Goal: Task Accomplishment & Management: Complete application form

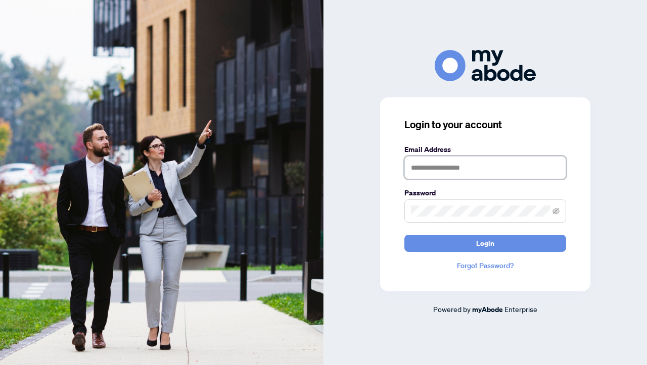
type input "**********"
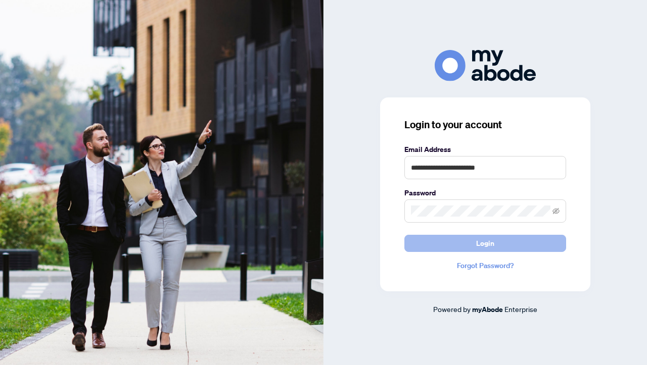
click at [490, 247] on span "Login" at bounding box center [485, 243] width 18 height 16
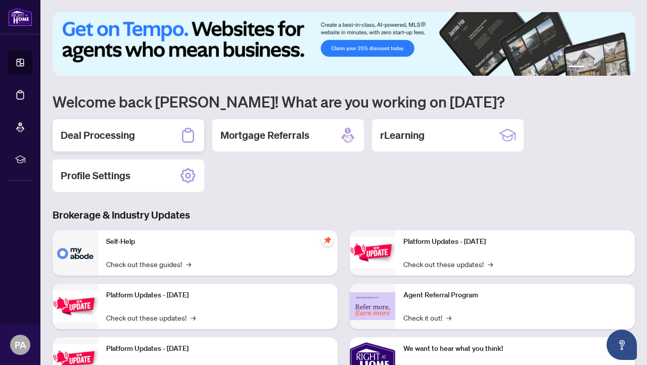
click at [118, 135] on h2 "Deal Processing" at bounding box center [98, 135] width 74 height 14
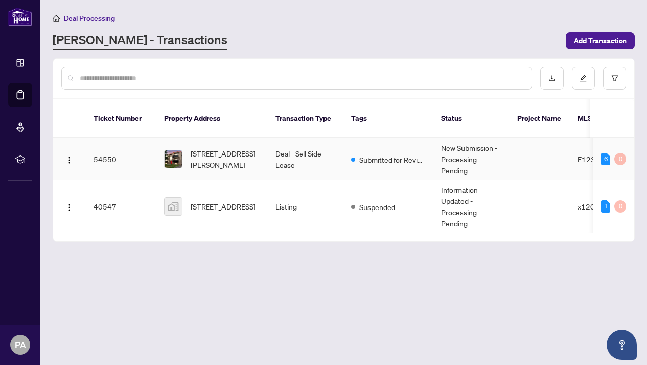
click at [219, 148] on span "[STREET_ADDRESS][PERSON_NAME]" at bounding box center [224, 159] width 69 height 22
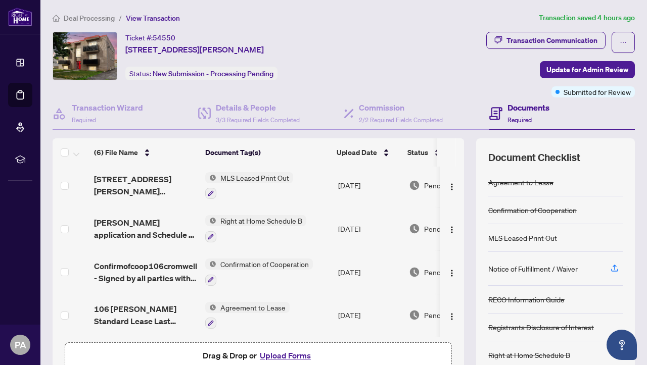
click at [515, 108] on h4 "Documents" at bounding box center [528, 108] width 42 height 12
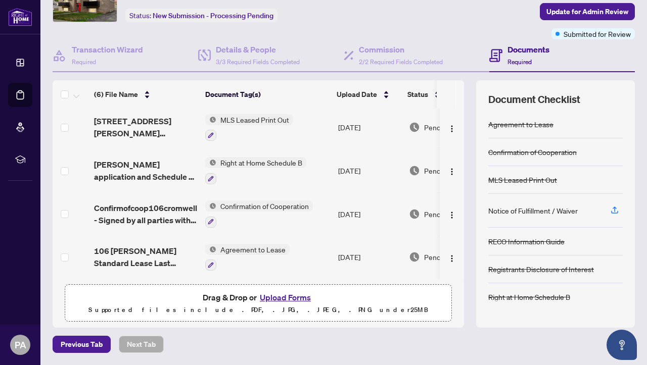
scroll to position [58, 0]
click at [251, 246] on span "Agreement to Lease" at bounding box center [252, 249] width 73 height 11
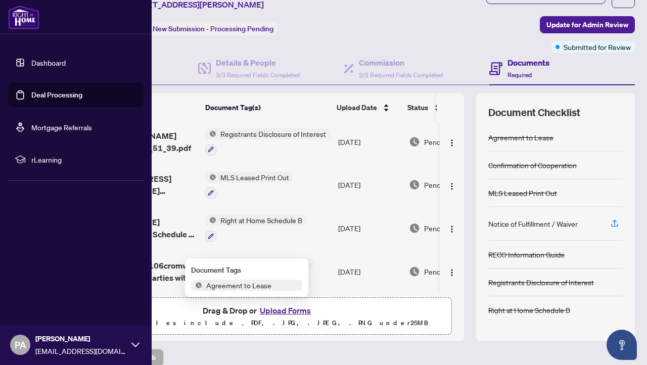
scroll to position [0, 0]
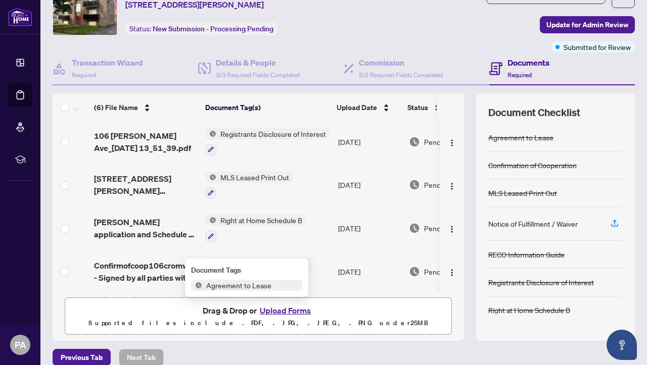
click at [278, 311] on button "Upload Forms" at bounding box center [285, 310] width 57 height 13
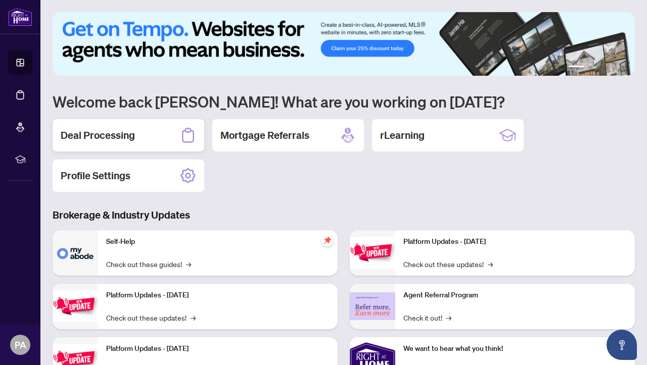
click at [119, 136] on h2 "Deal Processing" at bounding box center [98, 135] width 74 height 14
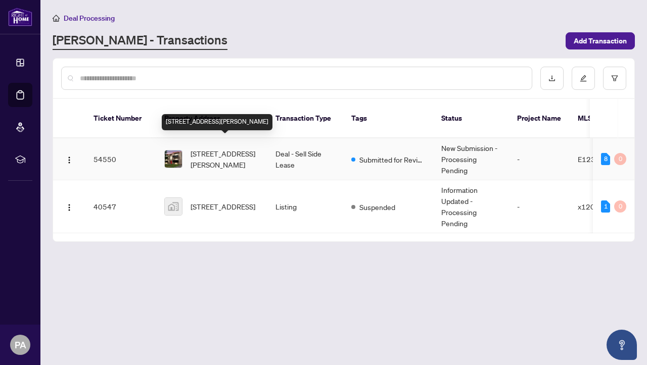
click at [236, 150] on span "21-106 Cromwell Ave, Oshawa, Ontario L1J 4T6, Canada" at bounding box center [224, 159] width 69 height 22
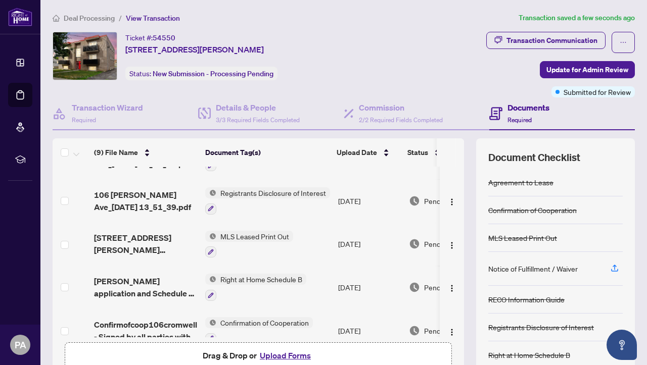
scroll to position [154, 0]
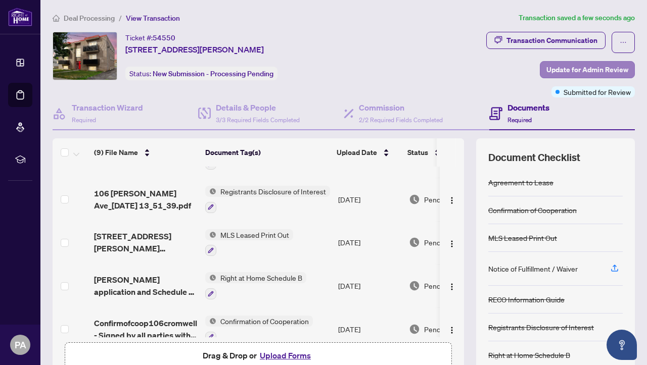
click at [600, 72] on span "Update for Admin Review" at bounding box center [587, 70] width 82 height 16
click at [600, 72] on div "Update for admin review Clicking submit will notify the admin team to review yo…" at bounding box center [323, 182] width 647 height 365
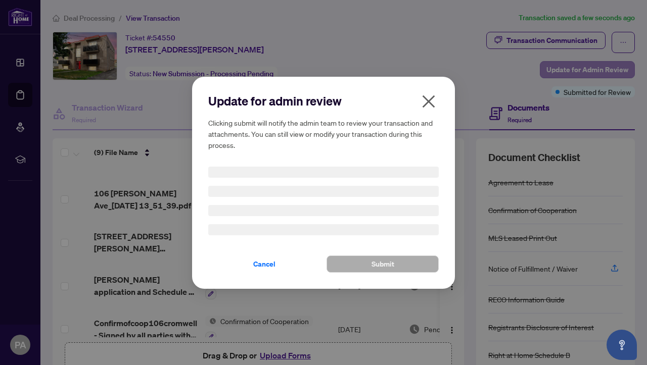
click at [600, 72] on div "Update for admin review Clicking submit will notify the admin team to review yo…" at bounding box center [323, 182] width 647 height 365
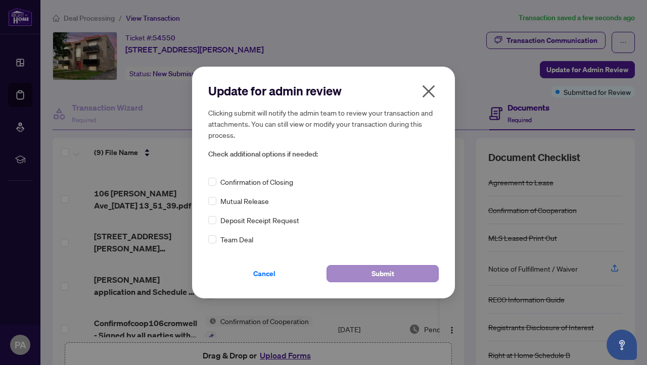
click at [384, 271] on span "Submit" at bounding box center [382, 274] width 23 height 16
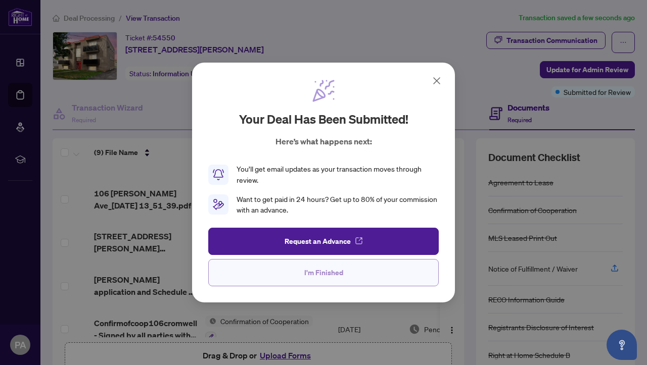
click at [340, 268] on span "I'm Finished" at bounding box center [323, 273] width 39 height 16
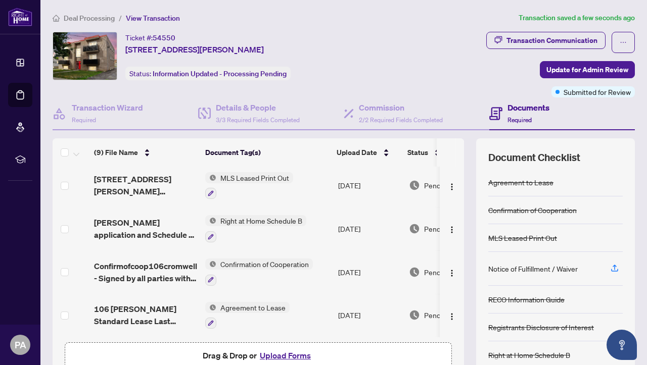
scroll to position [212, 0]
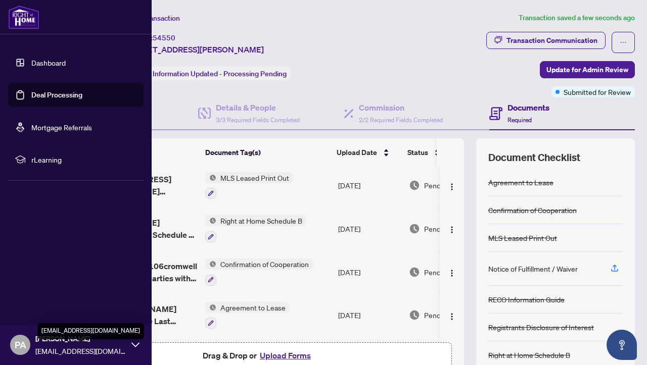
click at [74, 346] on span "pat.armstrong05@gmail.com" at bounding box center [80, 350] width 91 height 11
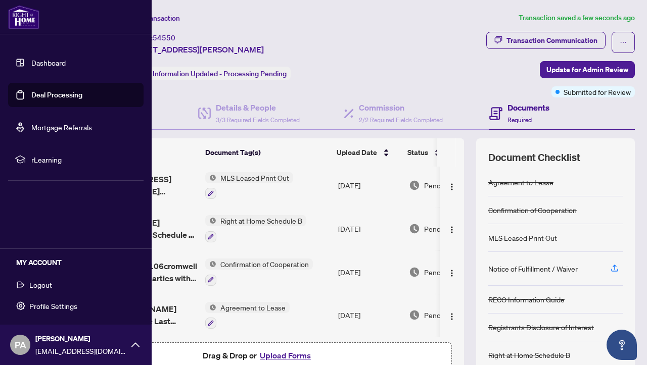
click at [46, 286] on span "Logout" at bounding box center [40, 285] width 23 height 16
